Goal: Information Seeking & Learning: Compare options

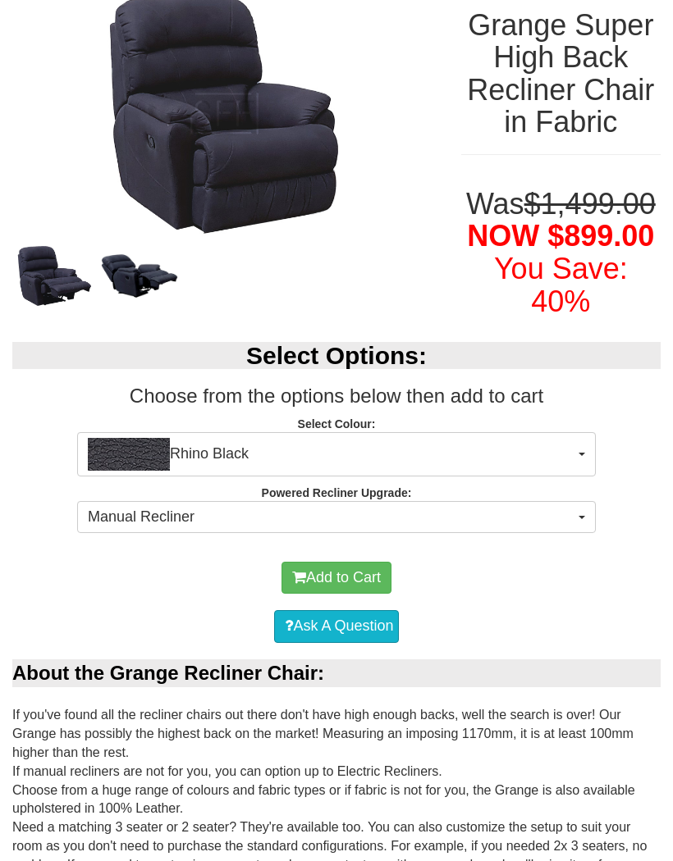
scroll to position [238, 0]
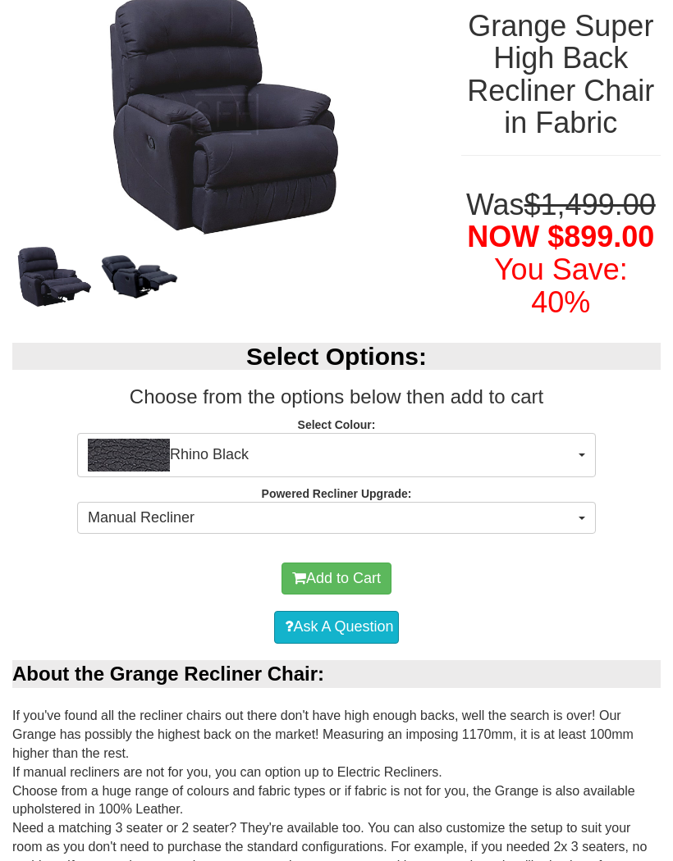
click at [585, 510] on button "Manual Recliner" at bounding box center [336, 518] width 519 height 33
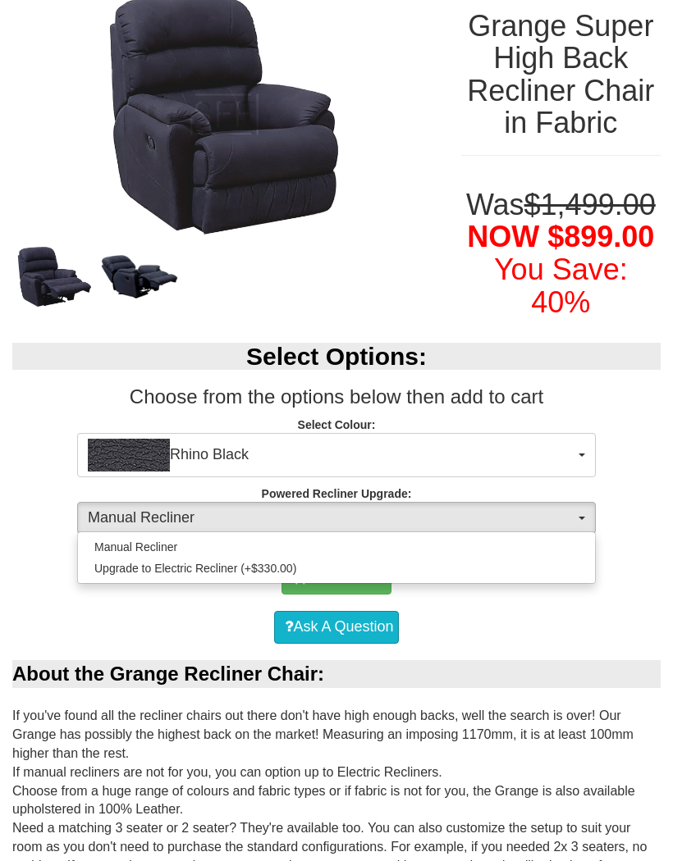
click at [575, 510] on div at bounding box center [336, 430] width 673 height 861
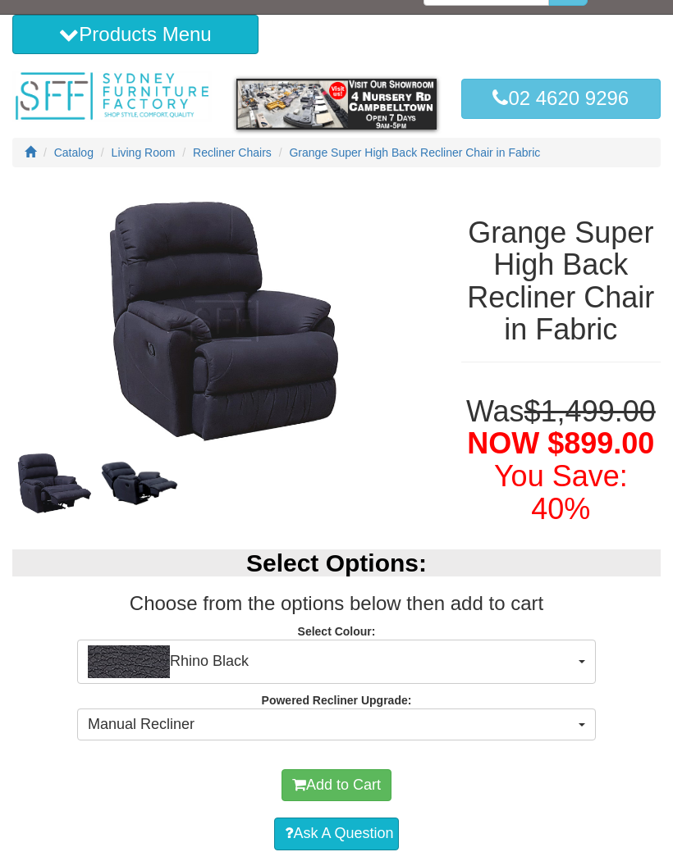
scroll to position [0, 0]
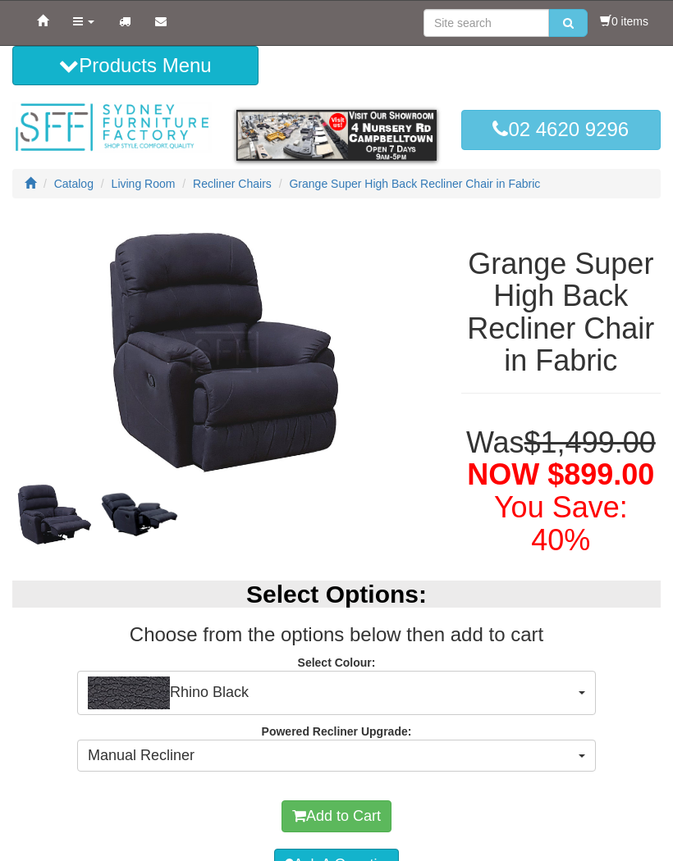
click at [224, 183] on span "Recliner Chairs" at bounding box center [232, 183] width 79 height 13
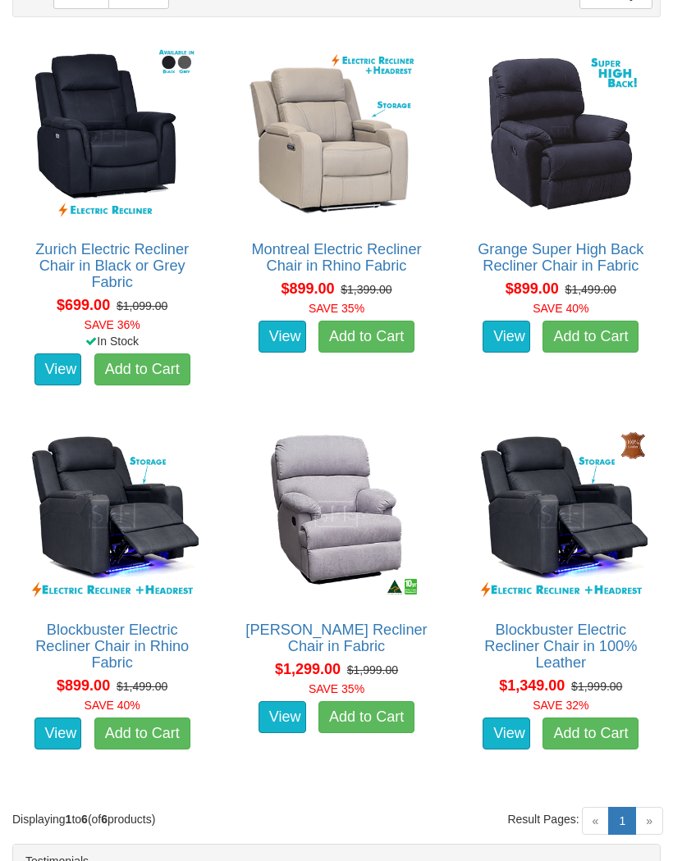
scroll to position [921, 0]
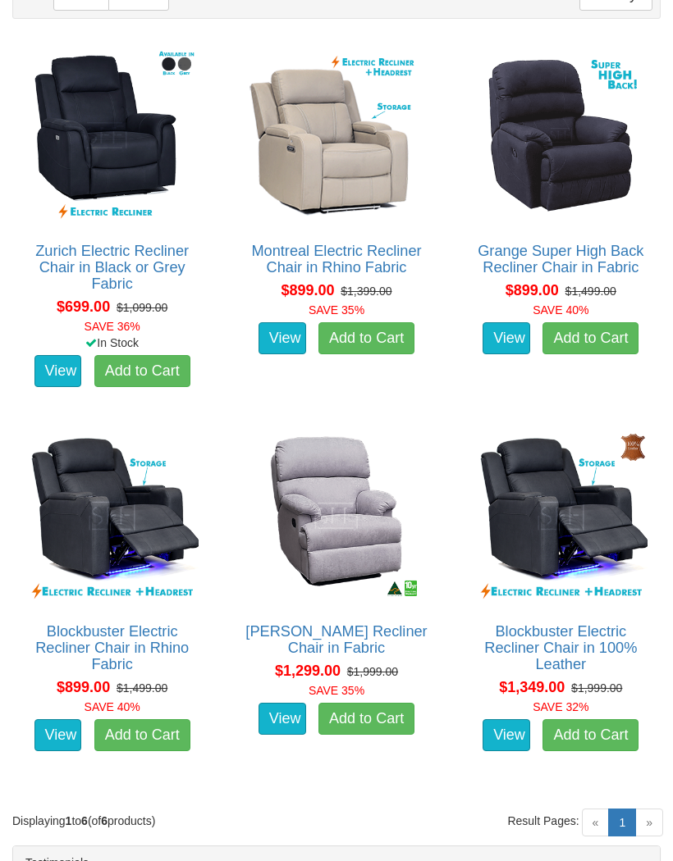
click at [117, 513] on img at bounding box center [111, 515] width 181 height 181
